Goal: Transaction & Acquisition: Purchase product/service

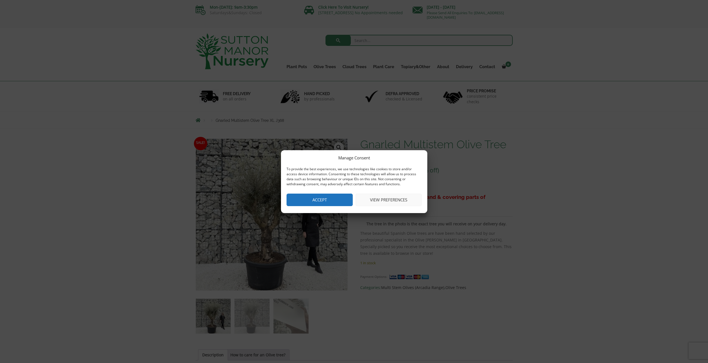
click at [317, 204] on button "Accept" at bounding box center [320, 200] width 66 height 13
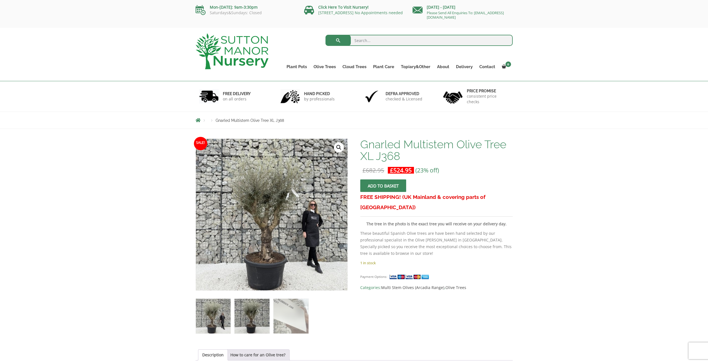
click at [255, 319] on img at bounding box center [252, 316] width 35 height 35
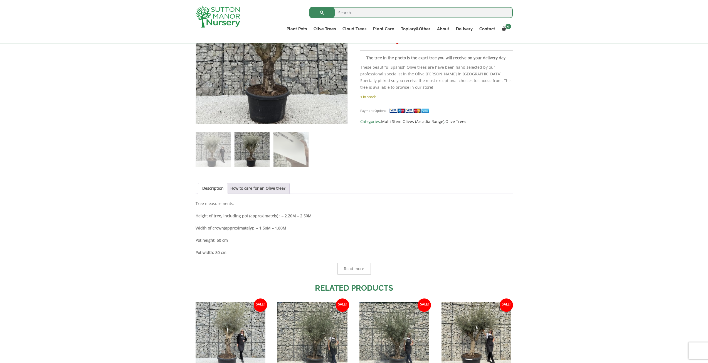
scroll to position [278, 0]
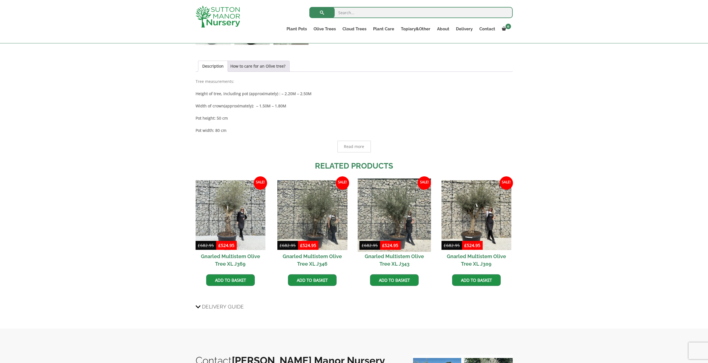
click at [406, 221] on img at bounding box center [394, 214] width 73 height 73
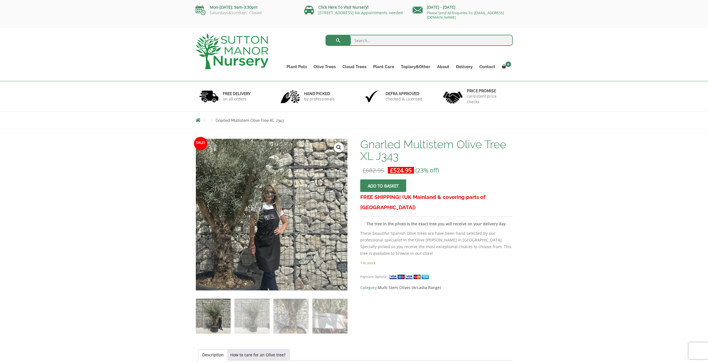
click at [341, 230] on img at bounding box center [212, 202] width 278 height 278
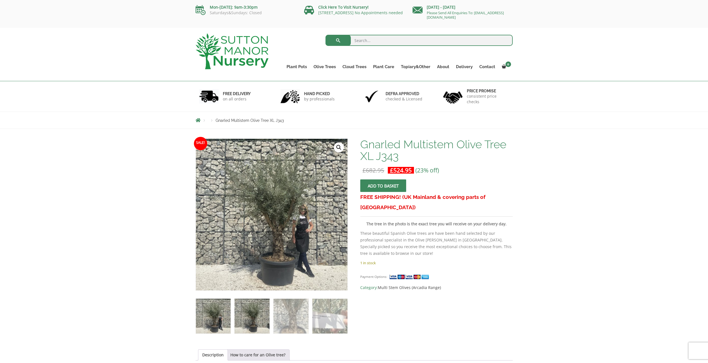
click at [247, 311] on img at bounding box center [252, 316] width 35 height 35
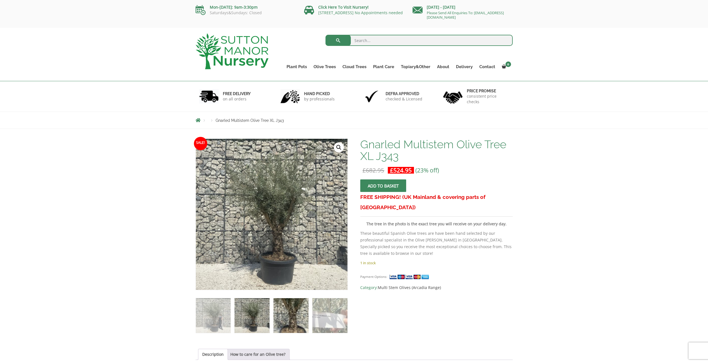
click at [292, 314] on img at bounding box center [291, 315] width 35 height 35
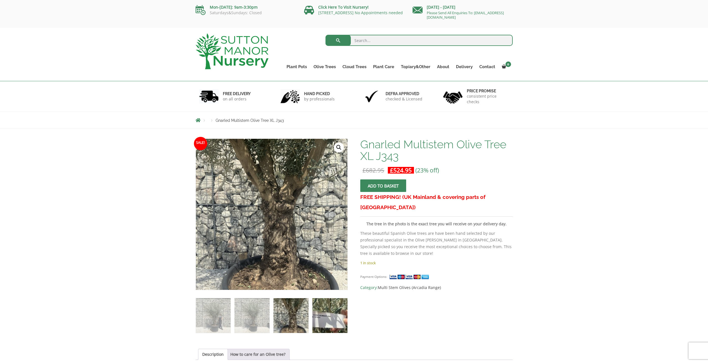
click at [328, 315] on img at bounding box center [329, 315] width 35 height 35
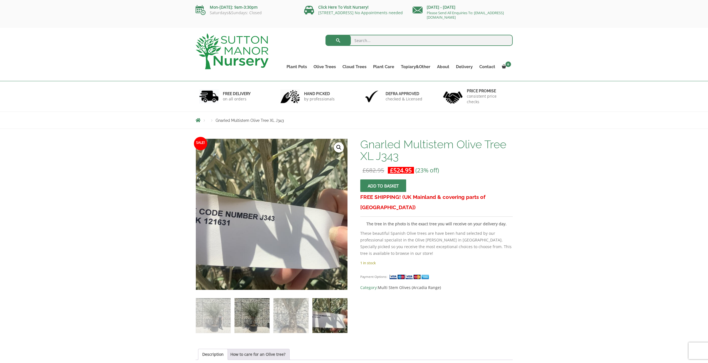
click at [250, 318] on img at bounding box center [252, 315] width 35 height 35
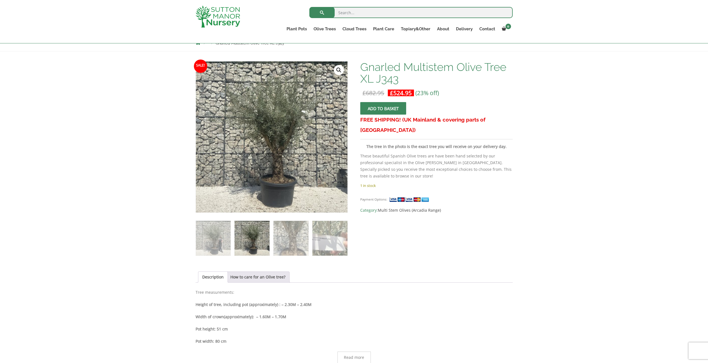
scroll to position [83, 0]
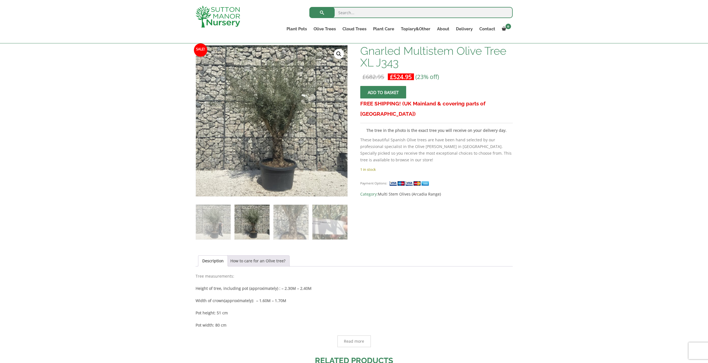
click at [263, 262] on link "How to care for an Olive tree?" at bounding box center [257, 261] width 55 height 11
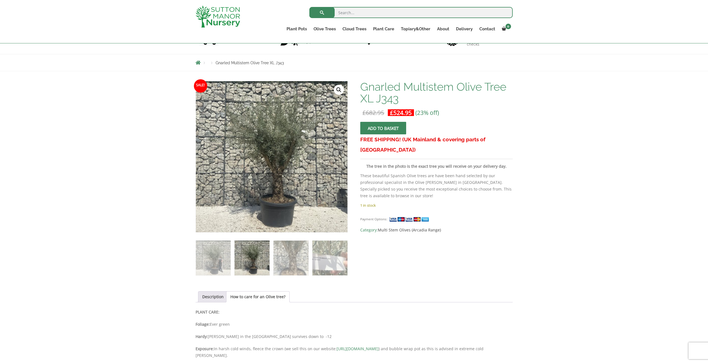
scroll to position [28, 0]
